Goal: Information Seeking & Learning: Learn about a topic

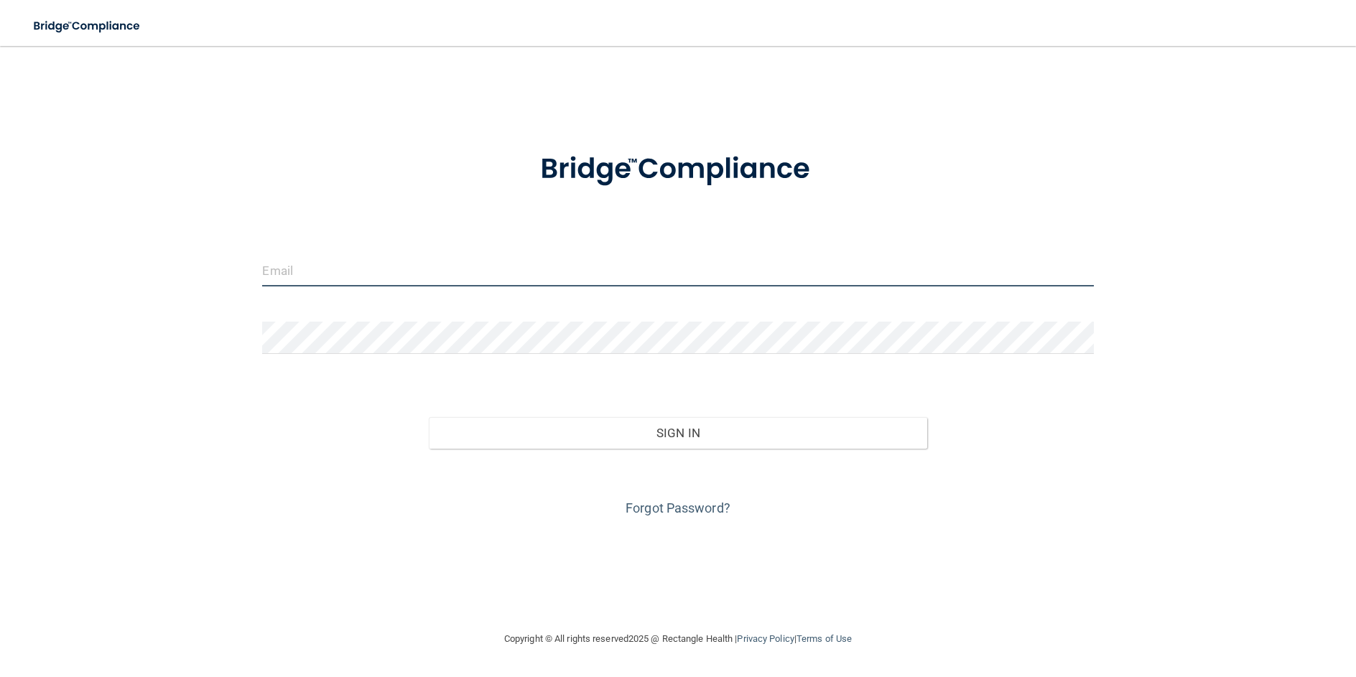
click at [466, 267] on input "email" at bounding box center [677, 270] width 831 height 32
type input "[EMAIL_ADDRESS][DOMAIN_NAME]"
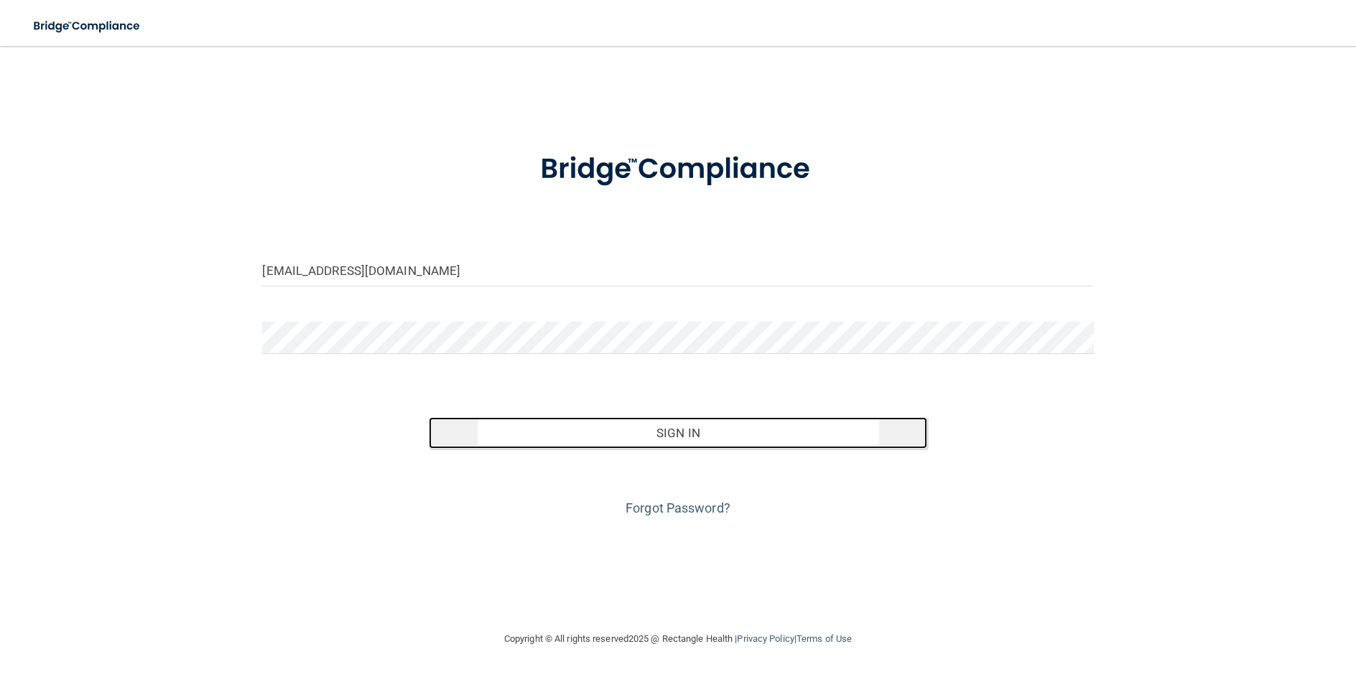
click at [694, 432] on button "Sign In" at bounding box center [678, 433] width 499 height 32
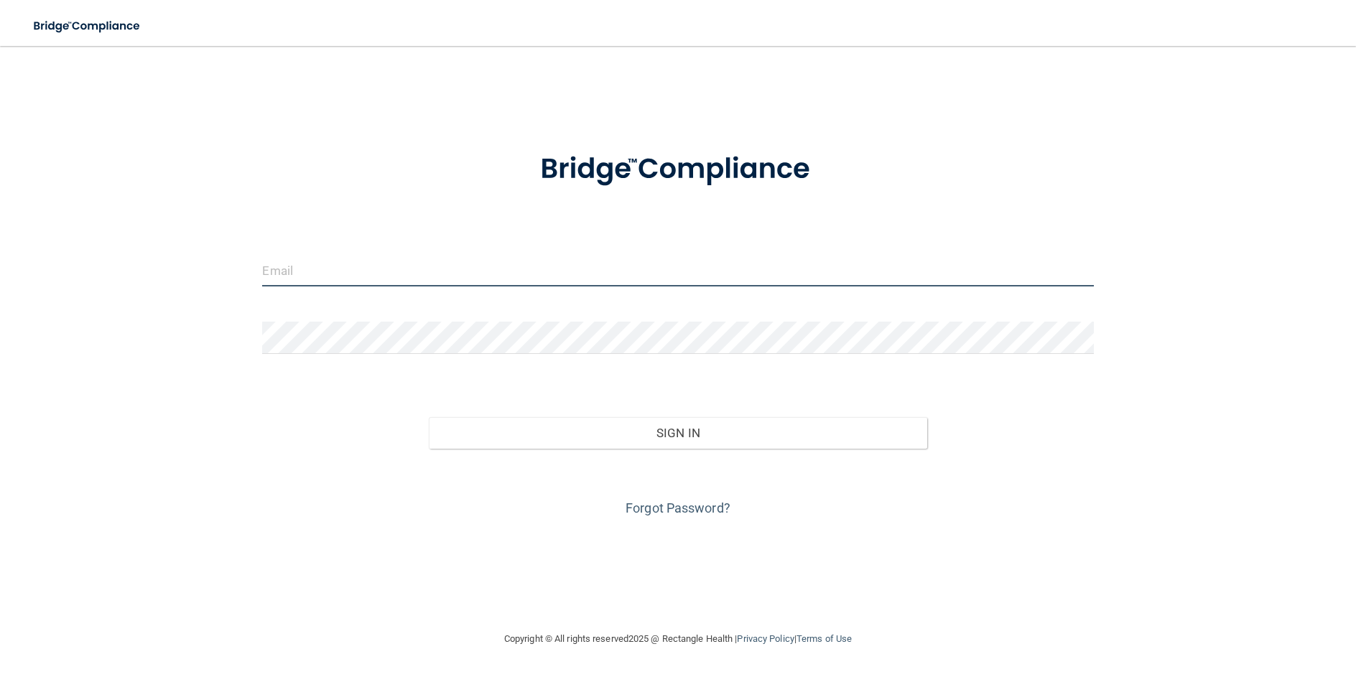
click at [342, 256] on input "email" at bounding box center [677, 270] width 831 height 32
type input "[EMAIL_ADDRESS][DOMAIN_NAME]"
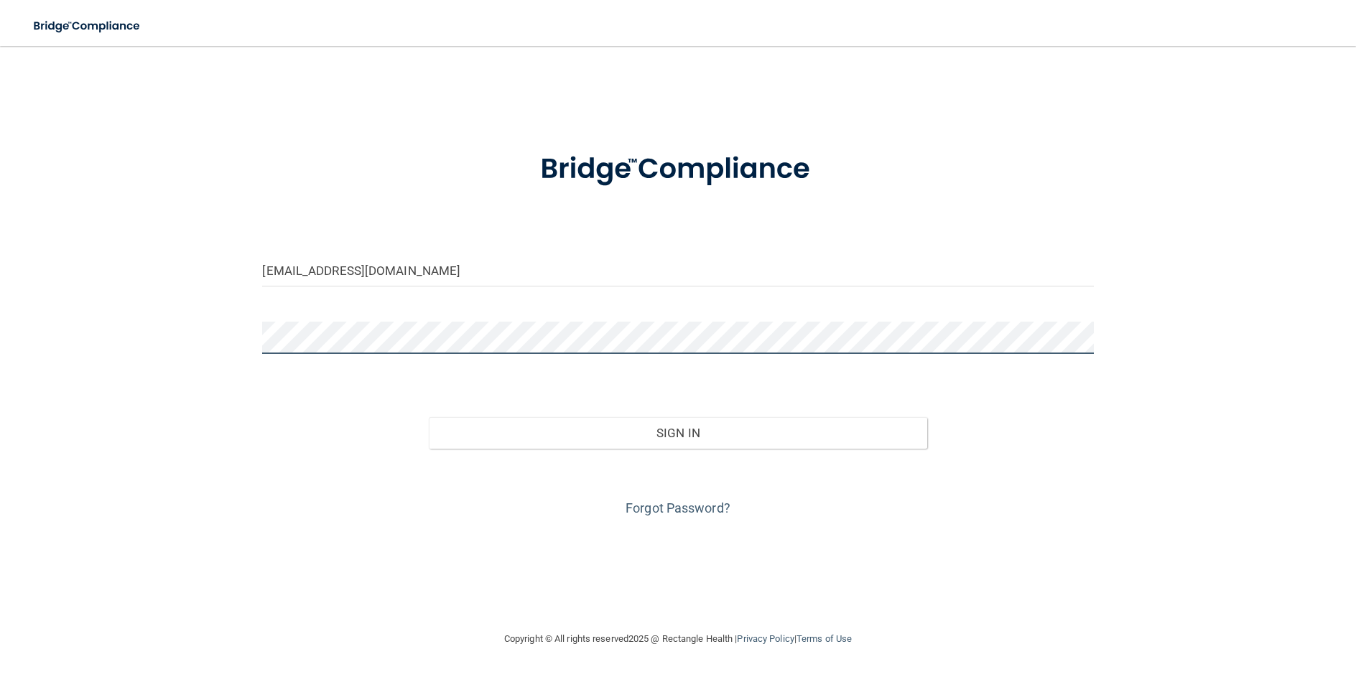
click at [429, 417] on button "Sign In" at bounding box center [678, 433] width 499 height 32
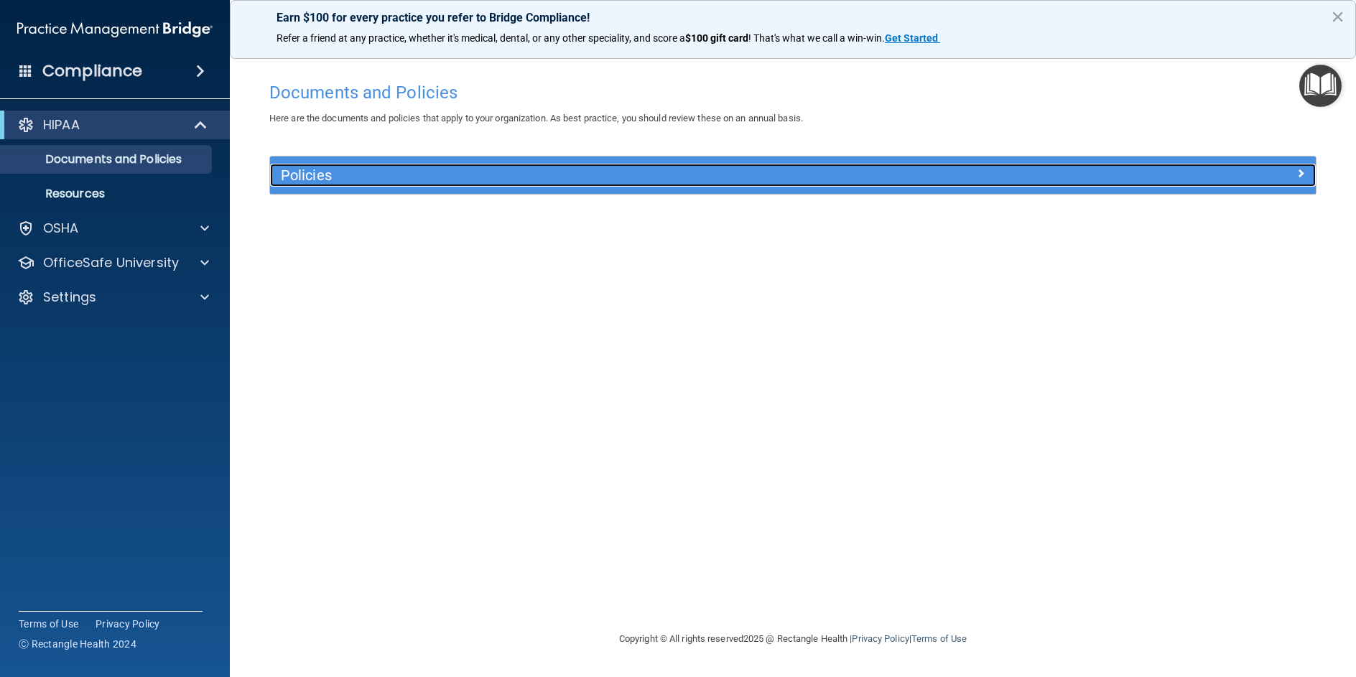
click at [287, 187] on div "Policies" at bounding box center [662, 175] width 784 height 23
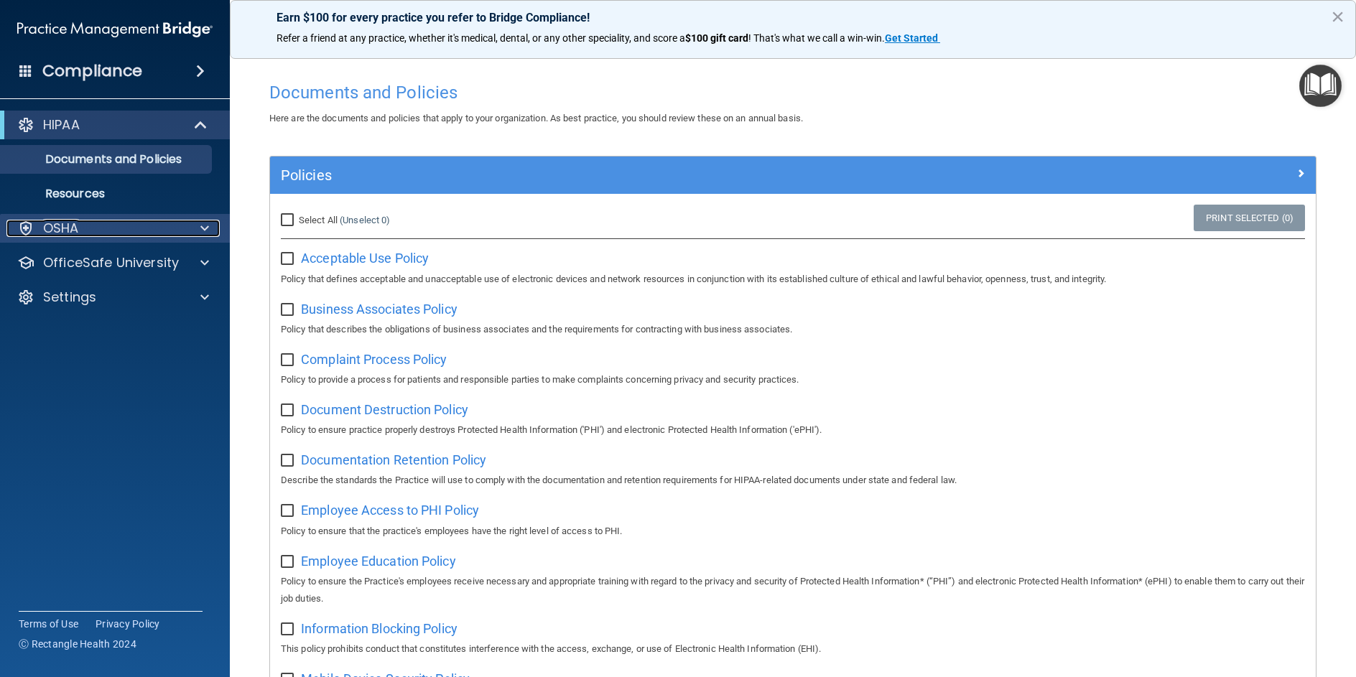
click at [70, 223] on p "OSHA" at bounding box center [61, 228] width 36 height 17
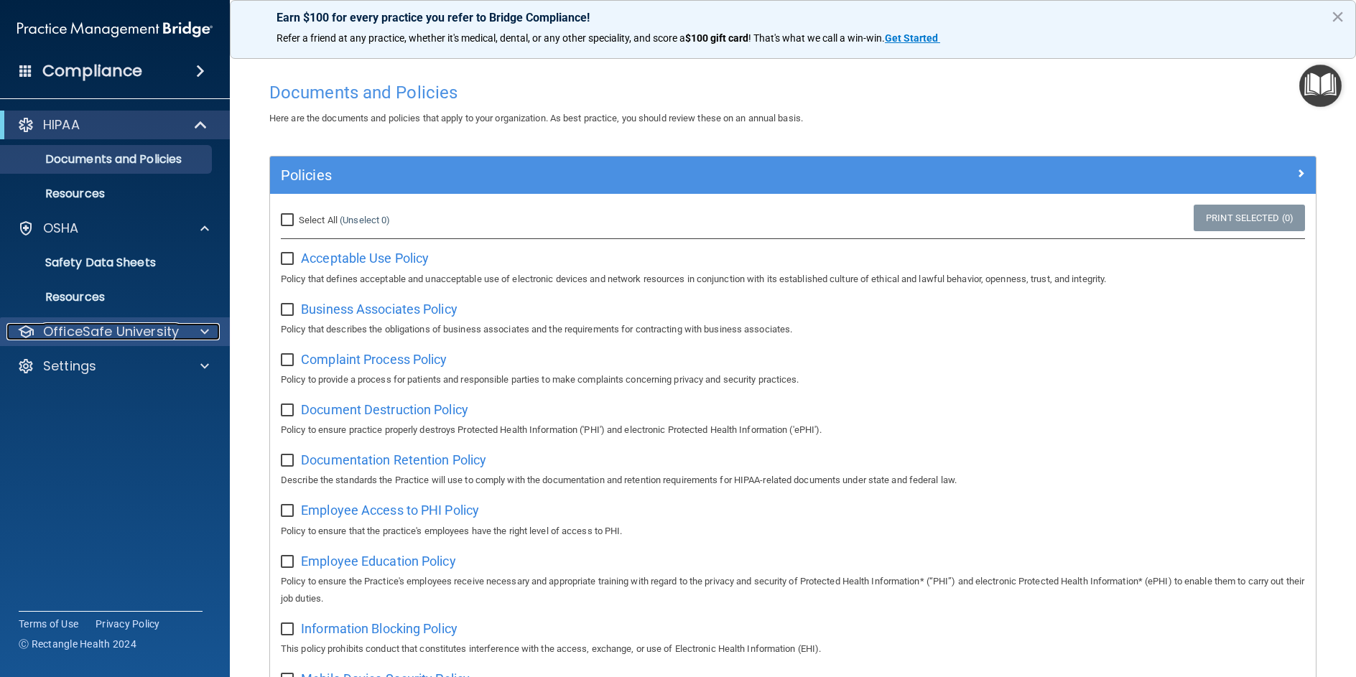
click at [143, 328] on p "OfficeSafe University" at bounding box center [111, 331] width 136 height 17
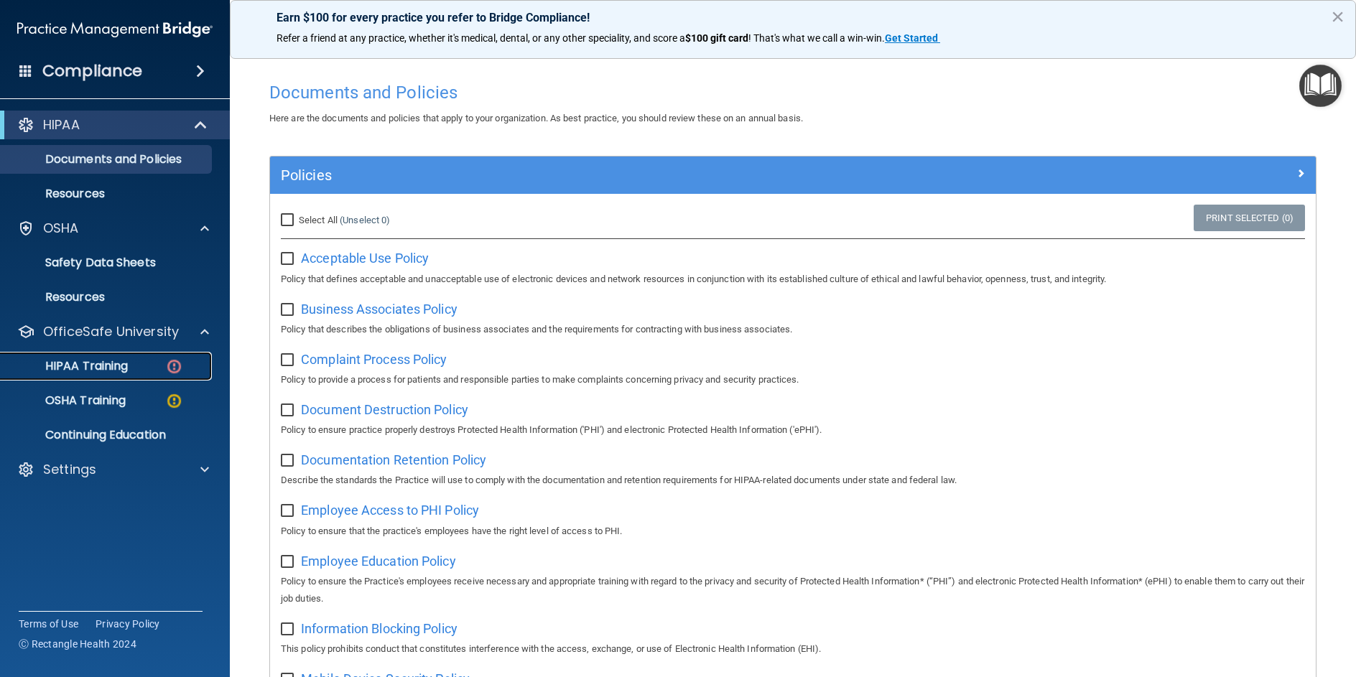
click at [139, 379] on link "HIPAA Training" at bounding box center [99, 366] width 226 height 29
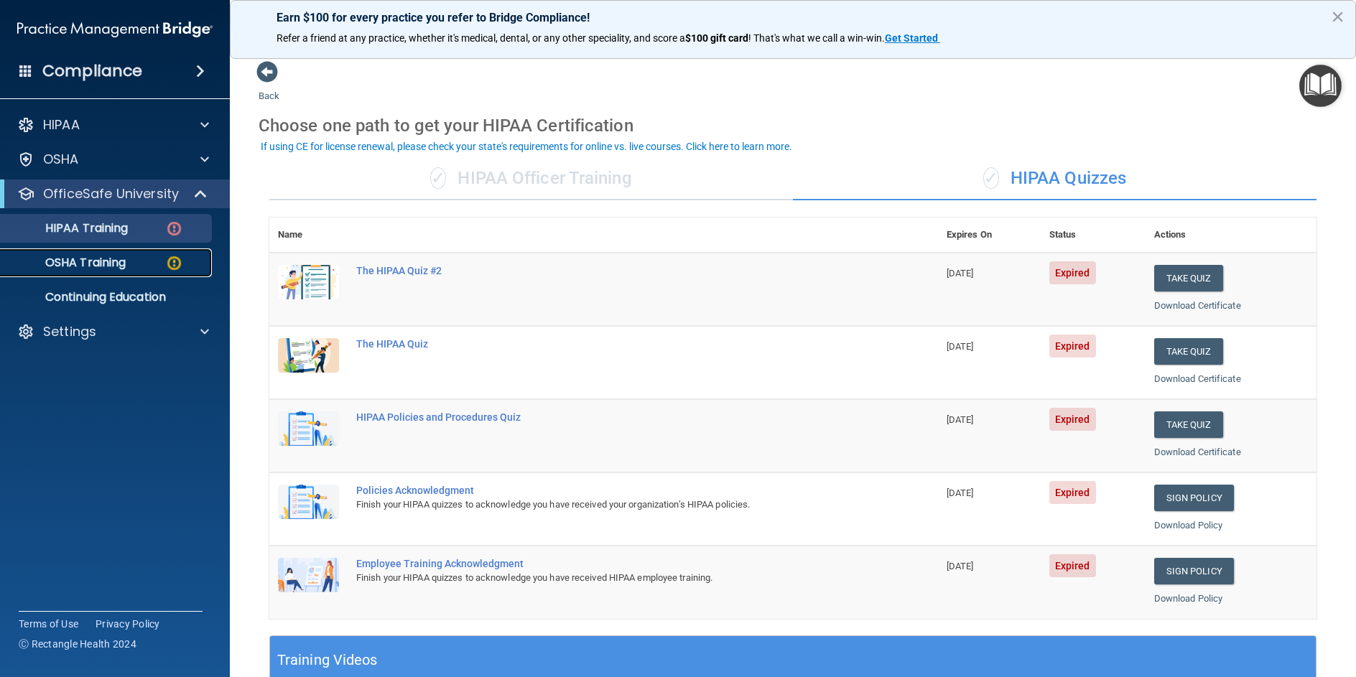
click at [66, 267] on p "OSHA Training" at bounding box center [67, 263] width 116 height 14
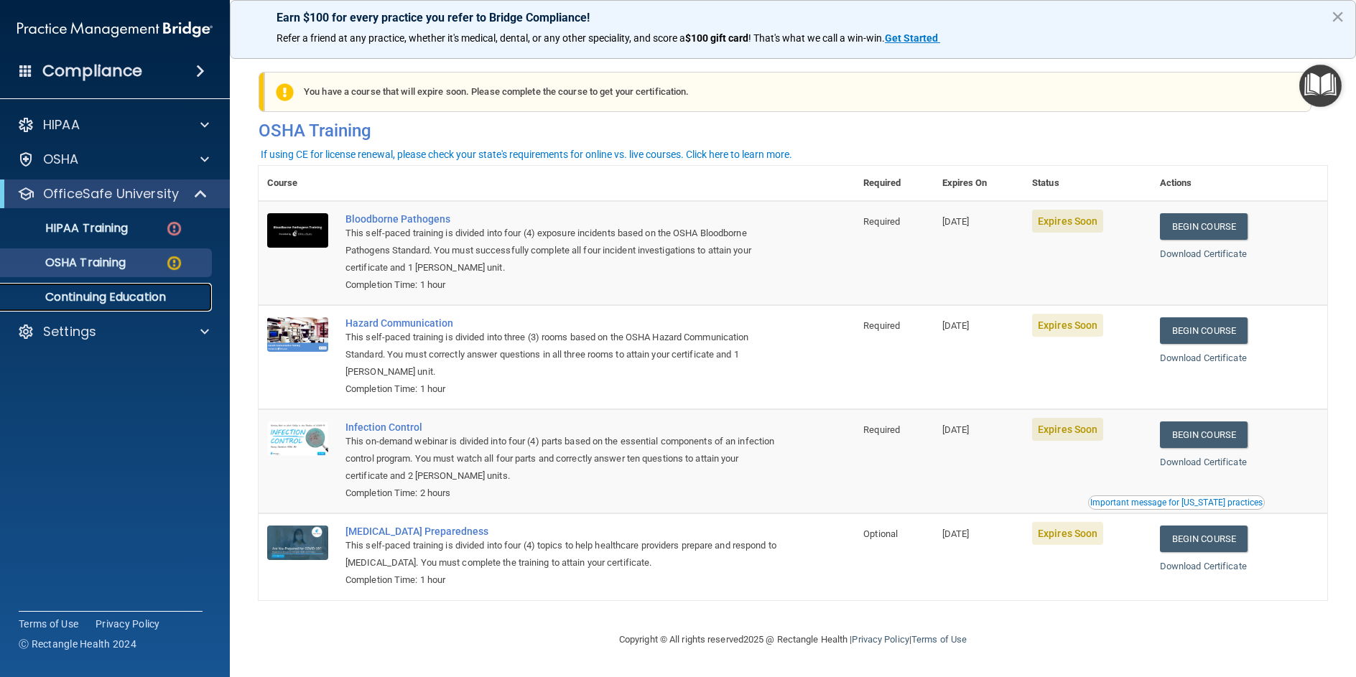
click at [105, 300] on p "Continuing Education" at bounding box center [107, 297] width 196 height 14
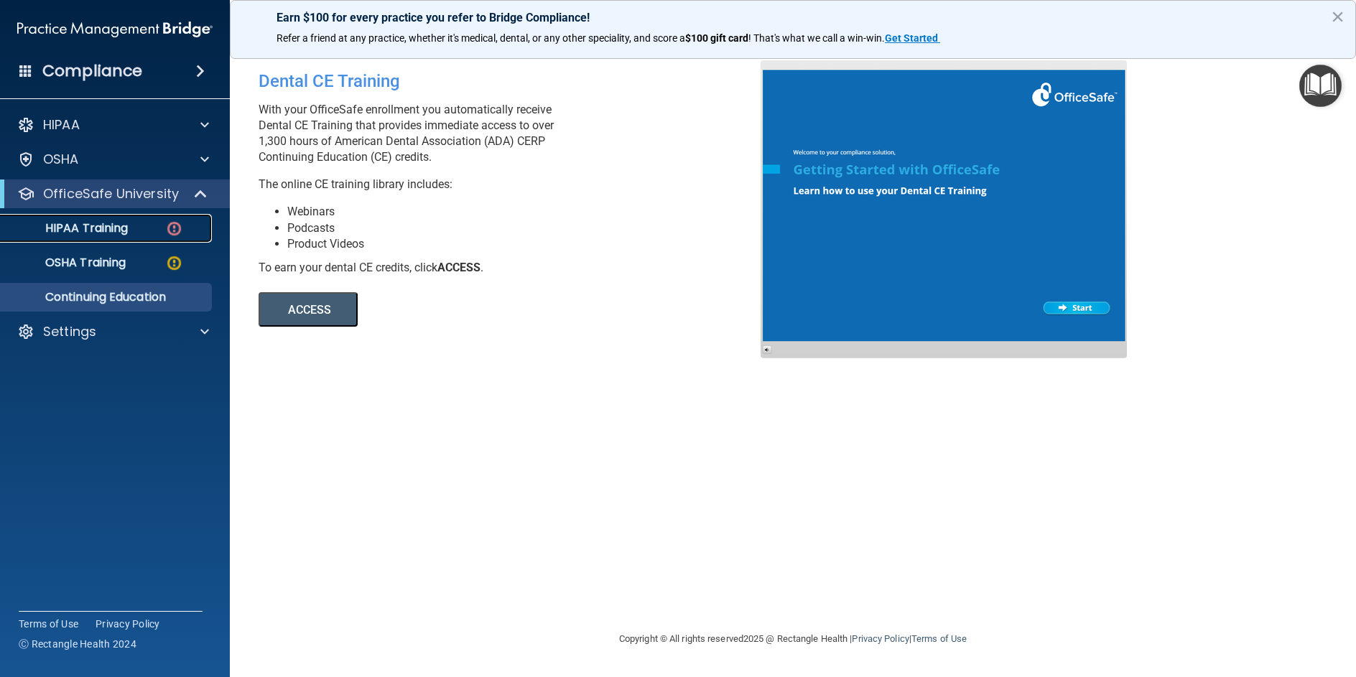
click at [92, 231] on p "HIPAA Training" at bounding box center [68, 228] width 119 height 14
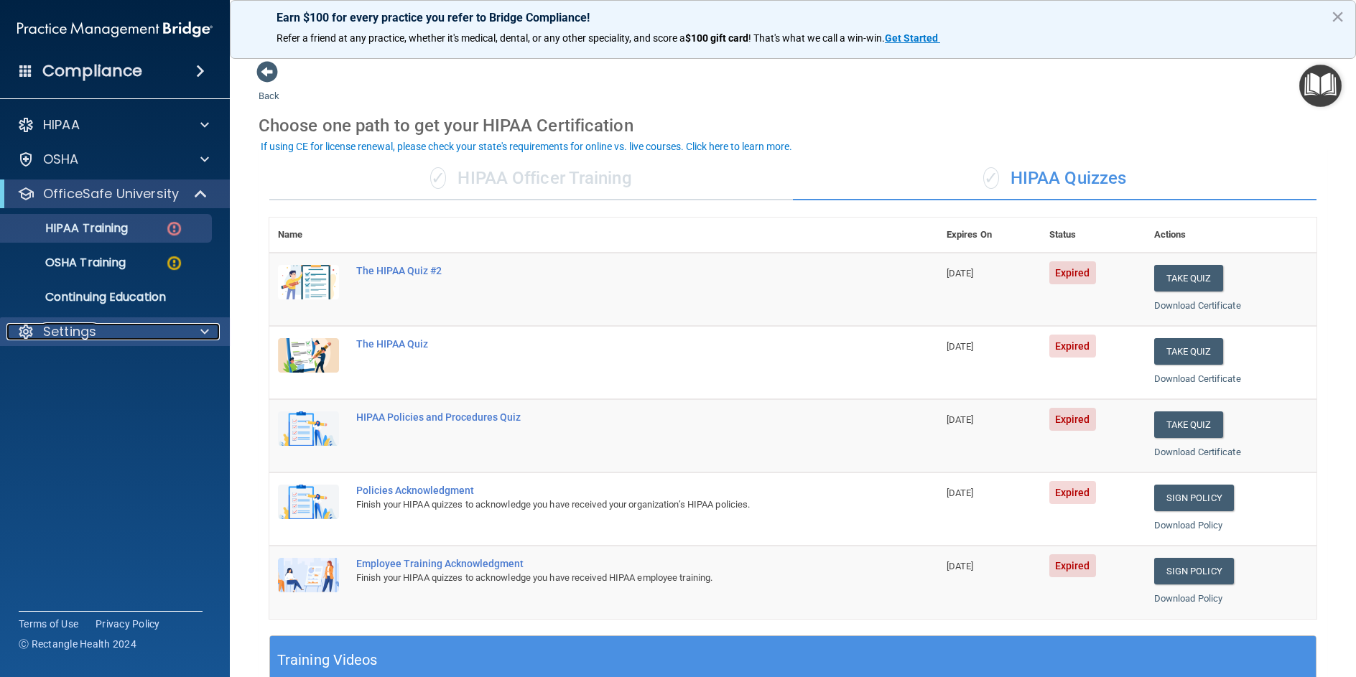
click at [86, 328] on p "Settings" at bounding box center [69, 331] width 53 height 17
click at [115, 190] on p "OfficeSafe University" at bounding box center [111, 193] width 136 height 17
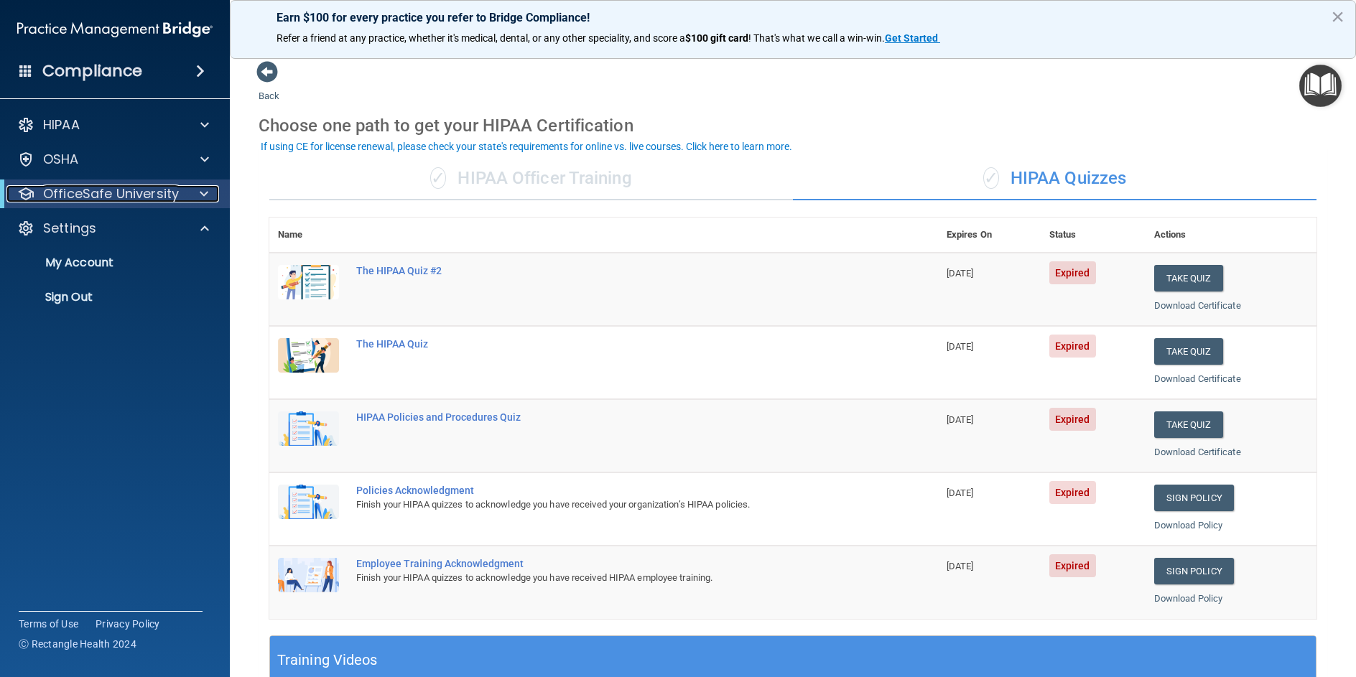
click at [115, 190] on p "OfficeSafe University" at bounding box center [111, 193] width 136 height 17
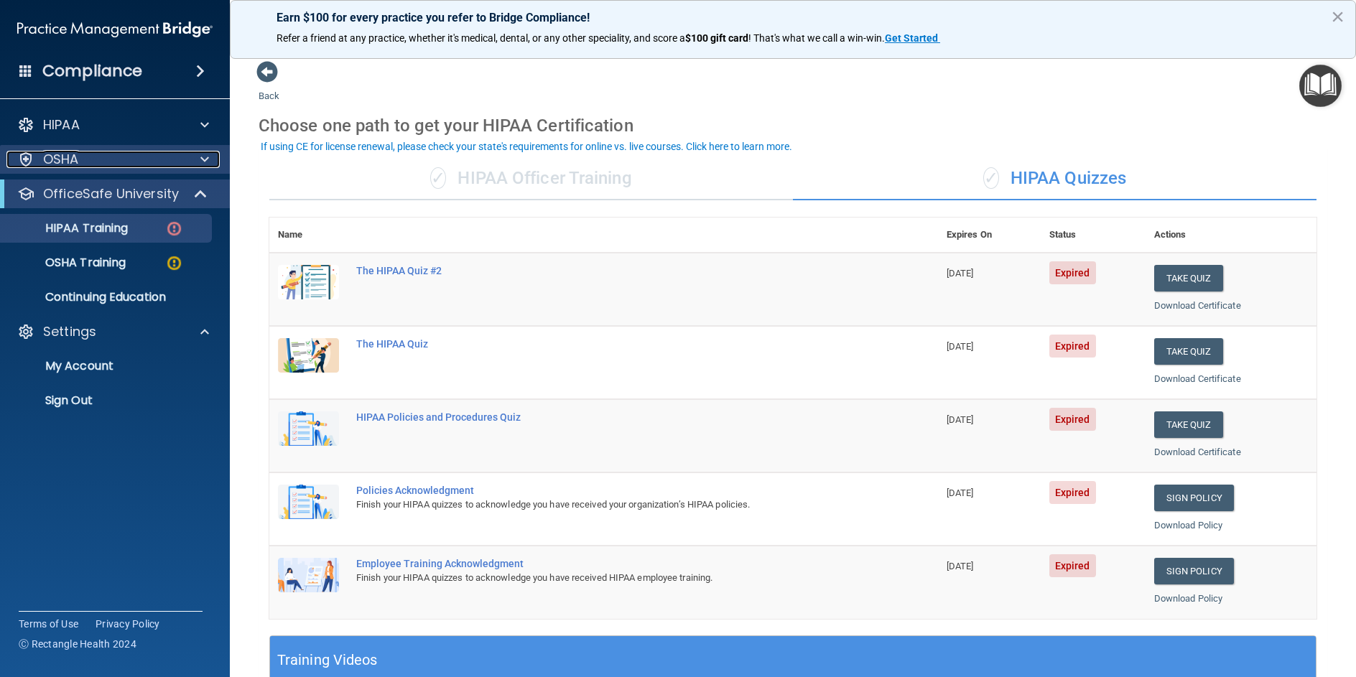
click at [115, 154] on div "OSHA" at bounding box center [95, 159] width 178 height 17
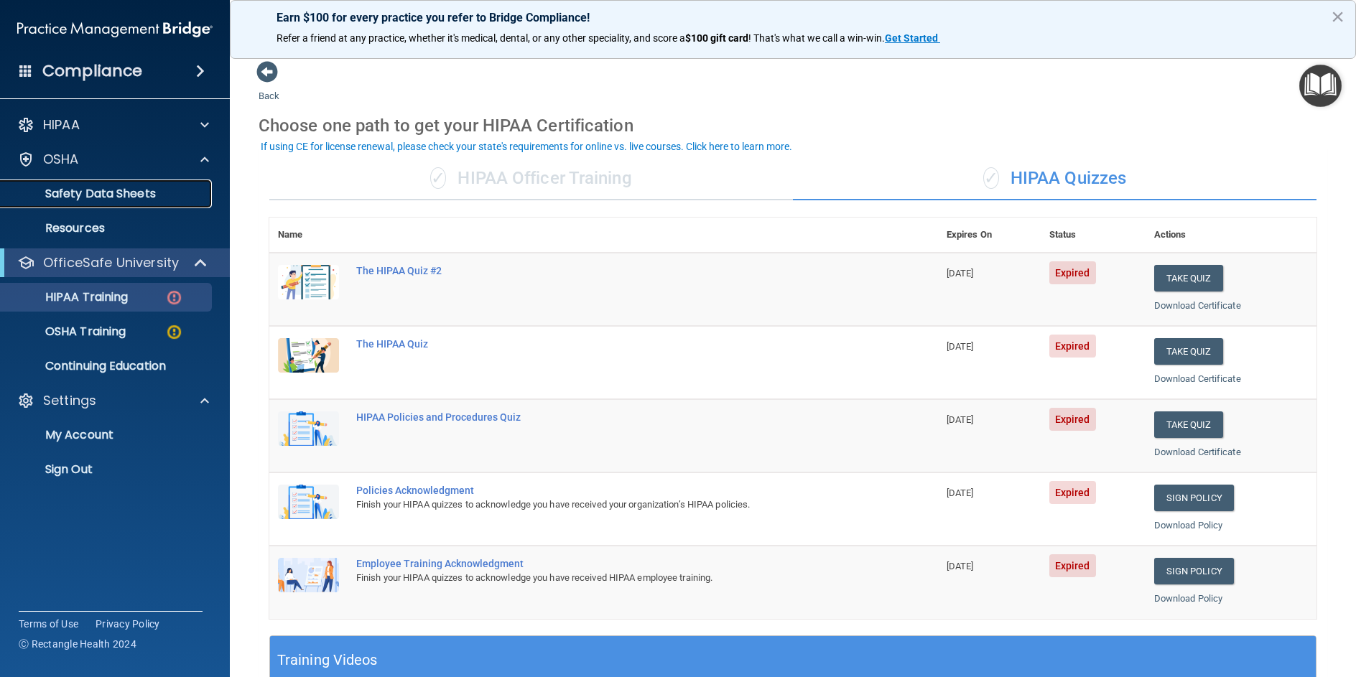
click at [114, 191] on p "Safety Data Sheets" at bounding box center [107, 194] width 196 height 14
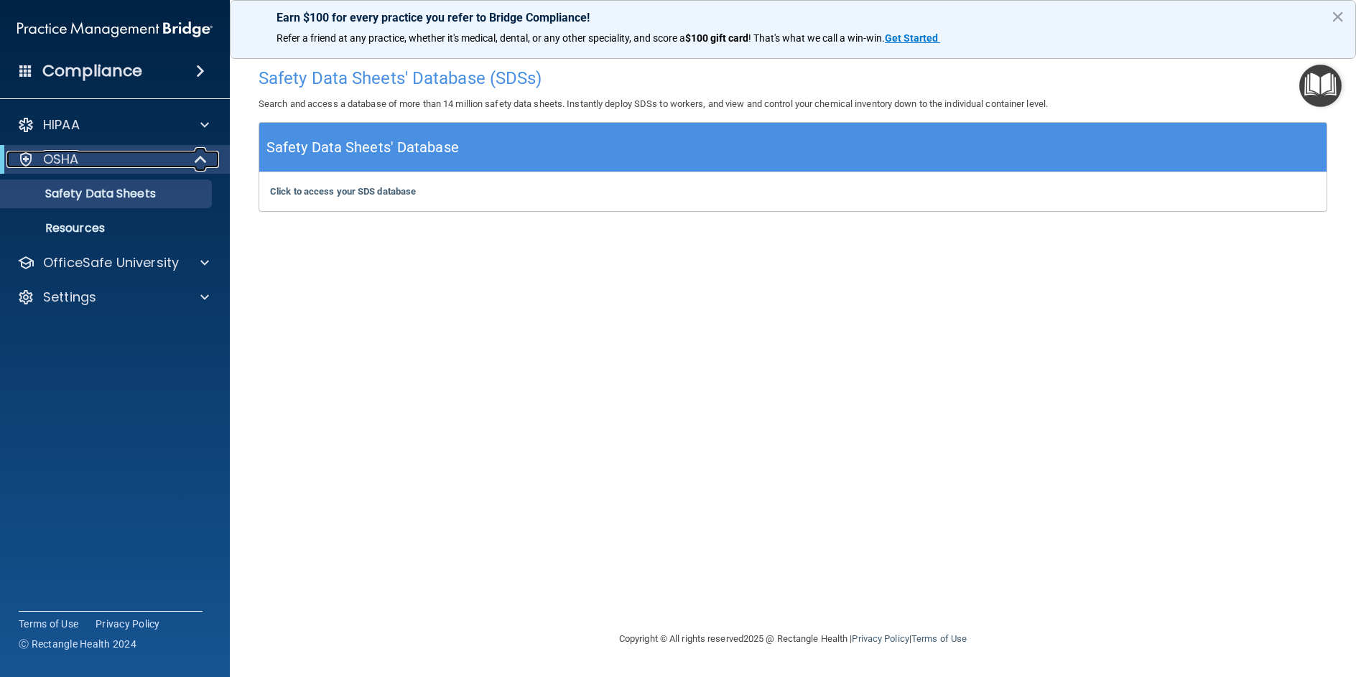
click at [114, 162] on div "OSHA" at bounding box center [94, 159] width 177 height 17
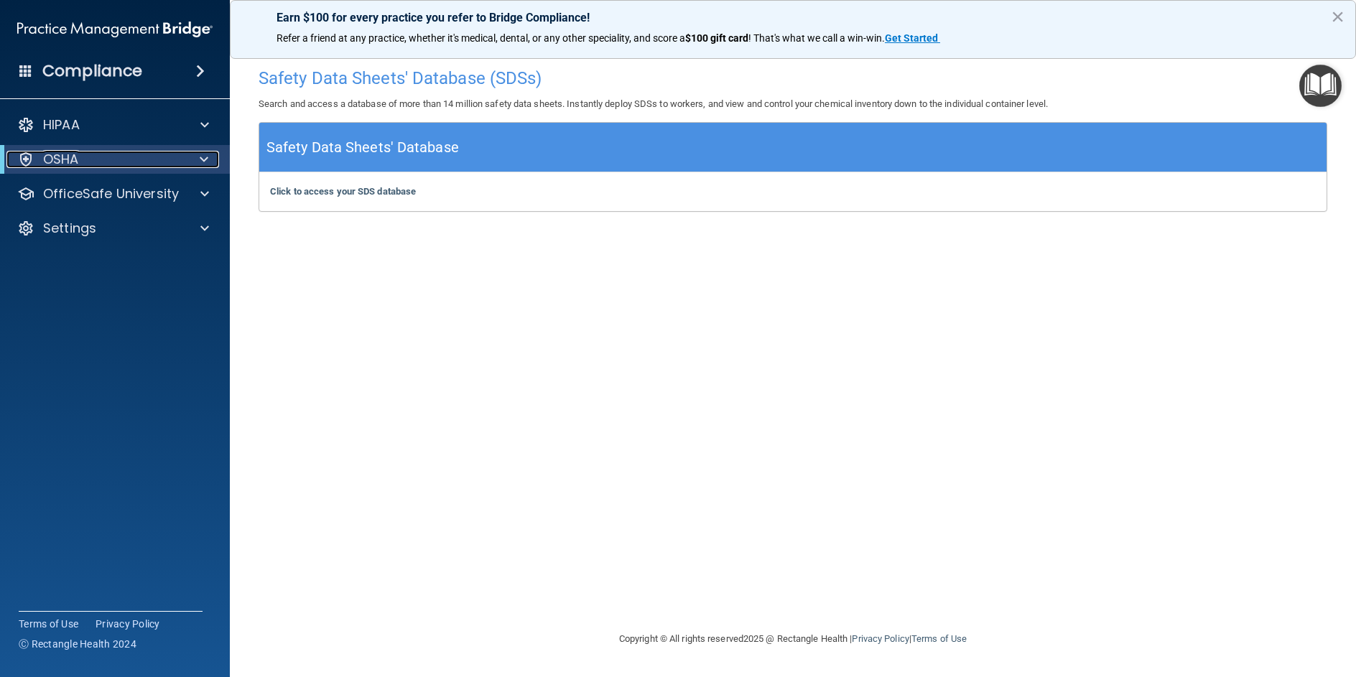
click at [114, 162] on div "OSHA" at bounding box center [94, 159] width 177 height 17
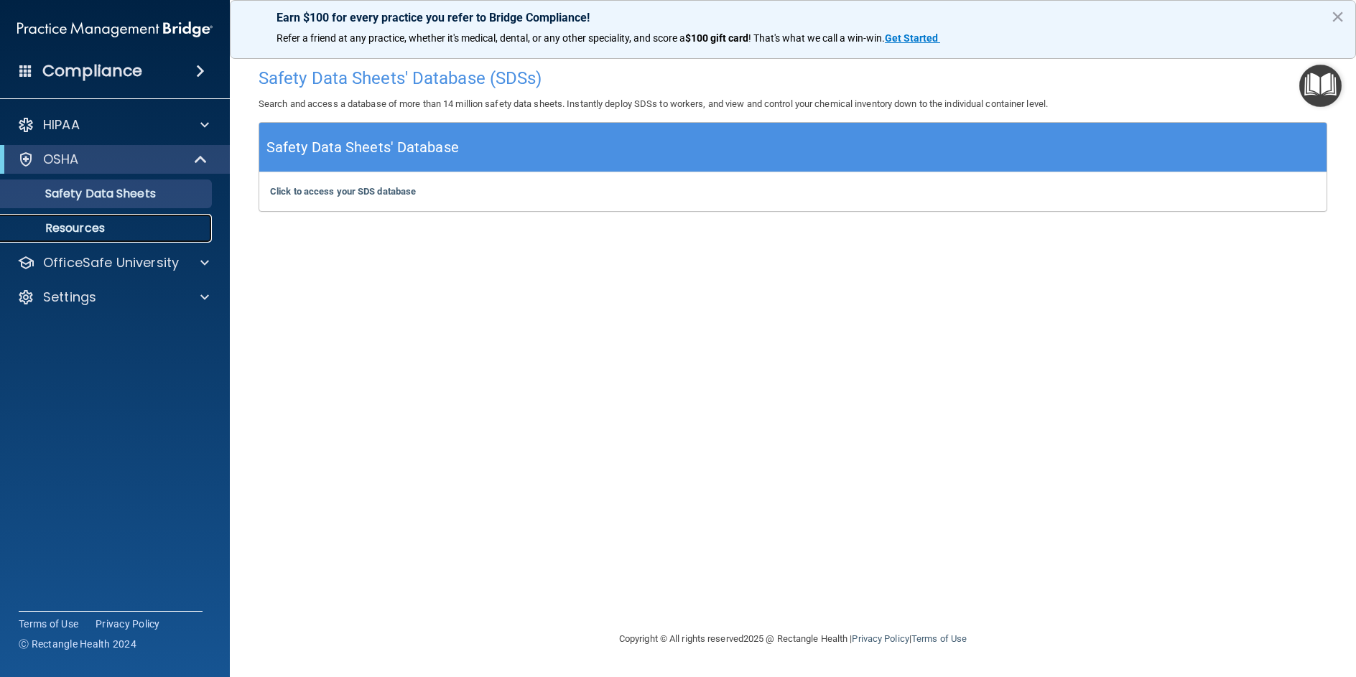
click at [102, 233] on p "Resources" at bounding box center [107, 228] width 196 height 14
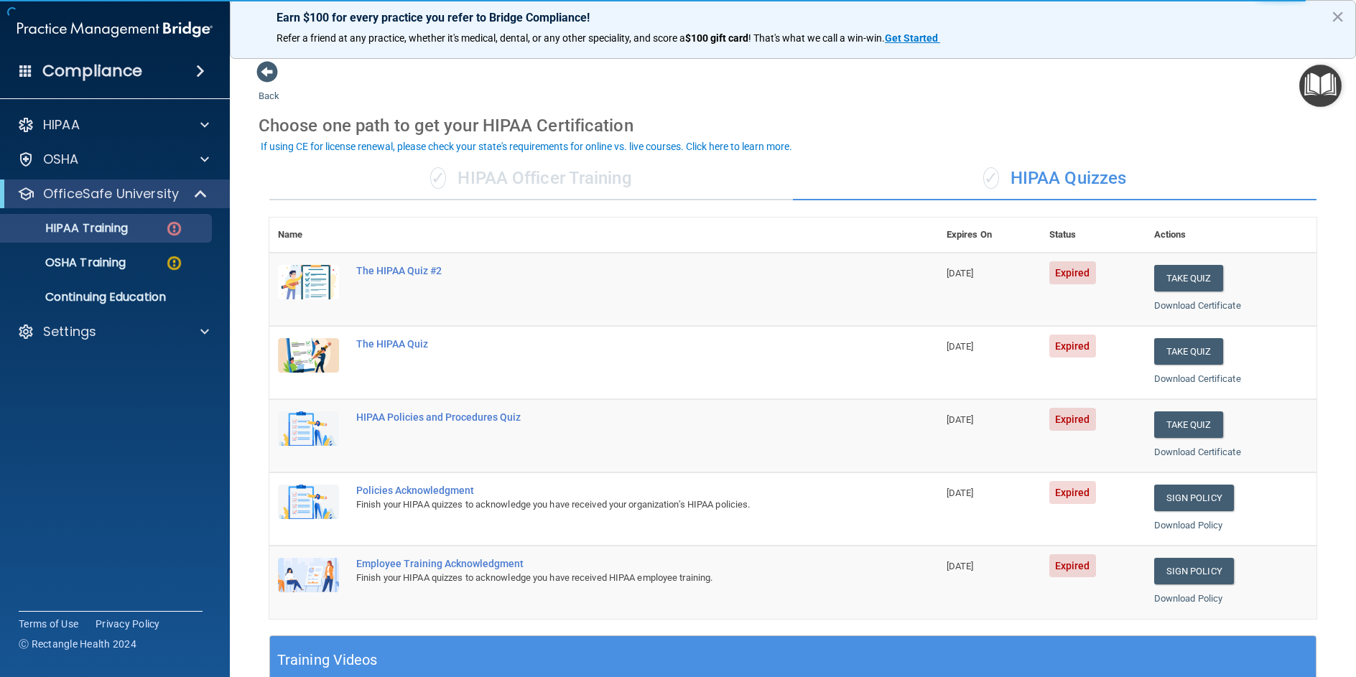
click at [466, 181] on div "✓ HIPAA Officer Training" at bounding box center [531, 178] width 524 height 43
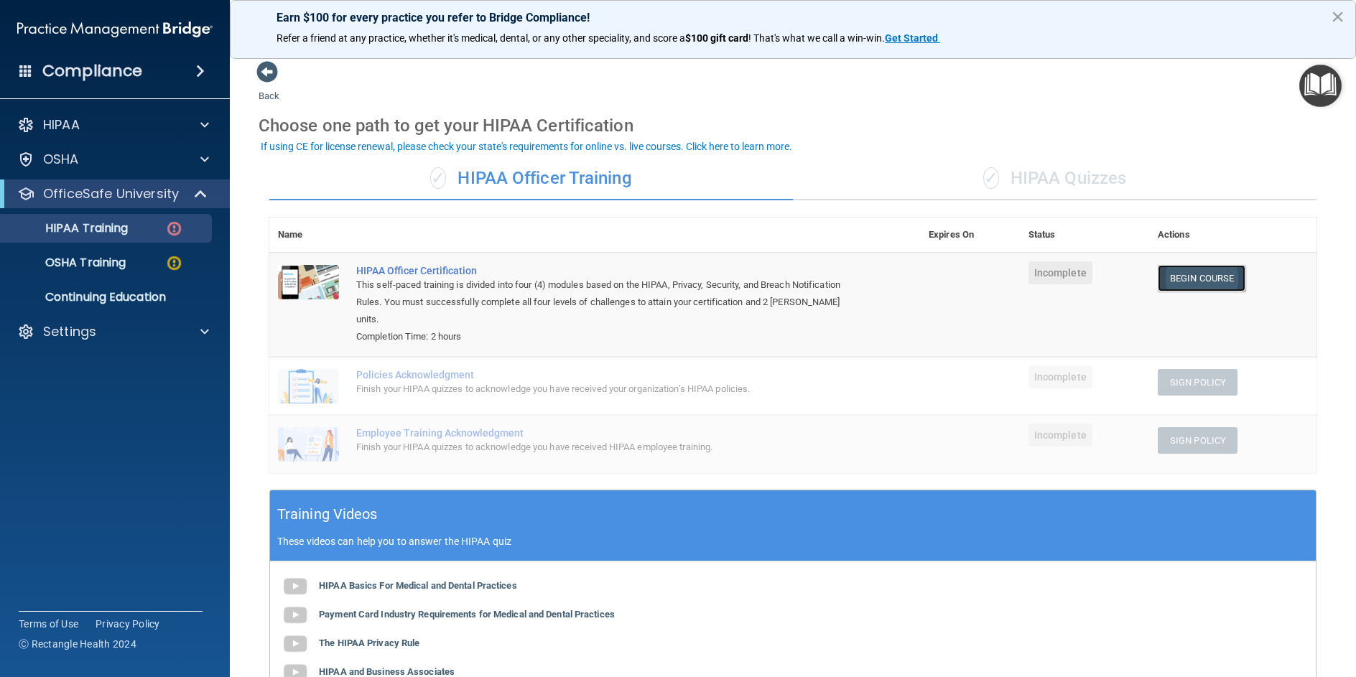
click at [1195, 282] on link "Begin Course" at bounding box center [1202, 278] width 88 height 27
